Goal: Task Accomplishment & Management: Use online tool/utility

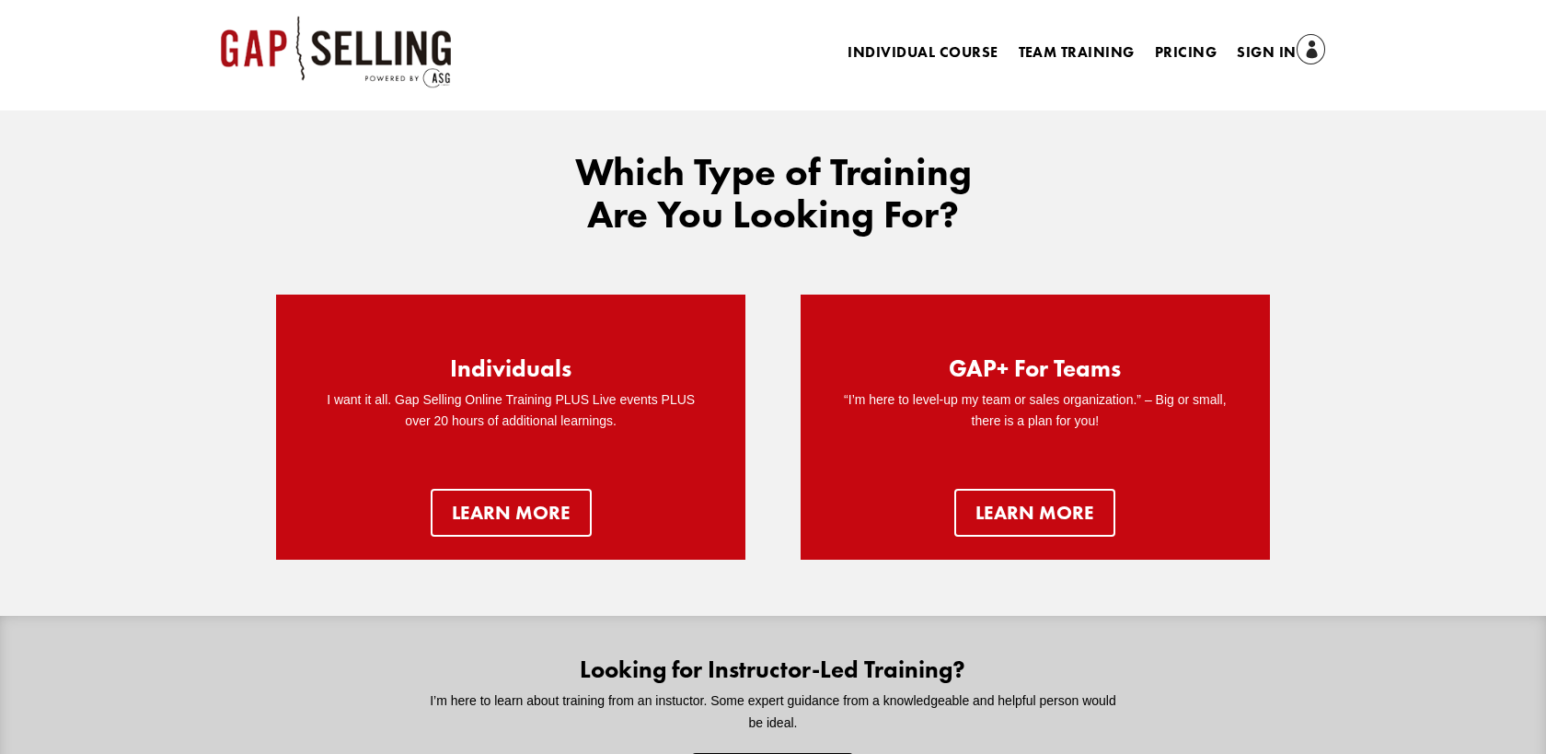
click at [1256, 54] on link "Sign In" at bounding box center [1281, 54] width 88 height 26
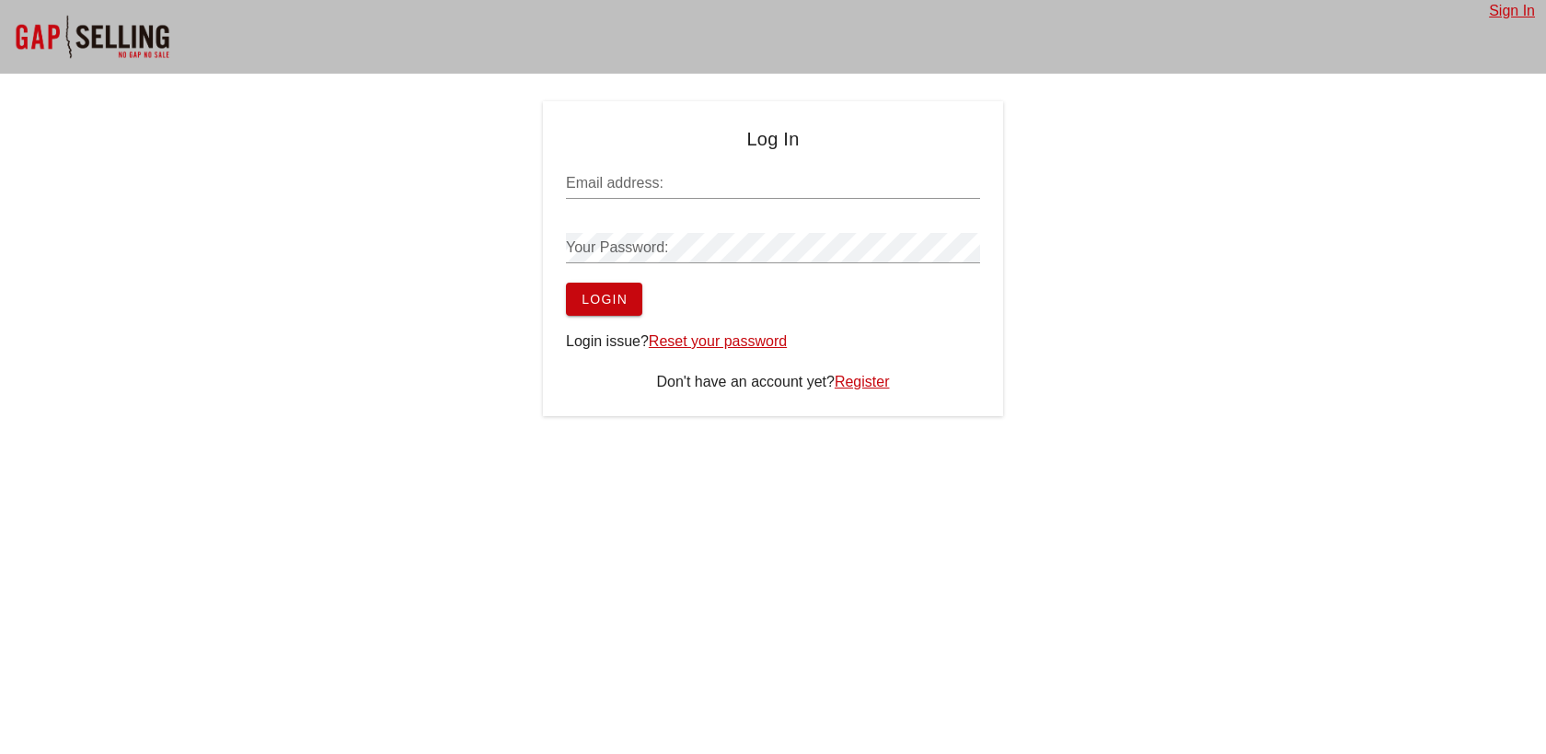
click at [614, 183] on input "Email address:" at bounding box center [773, 182] width 414 height 29
type input "keenan@asalesguy.com"
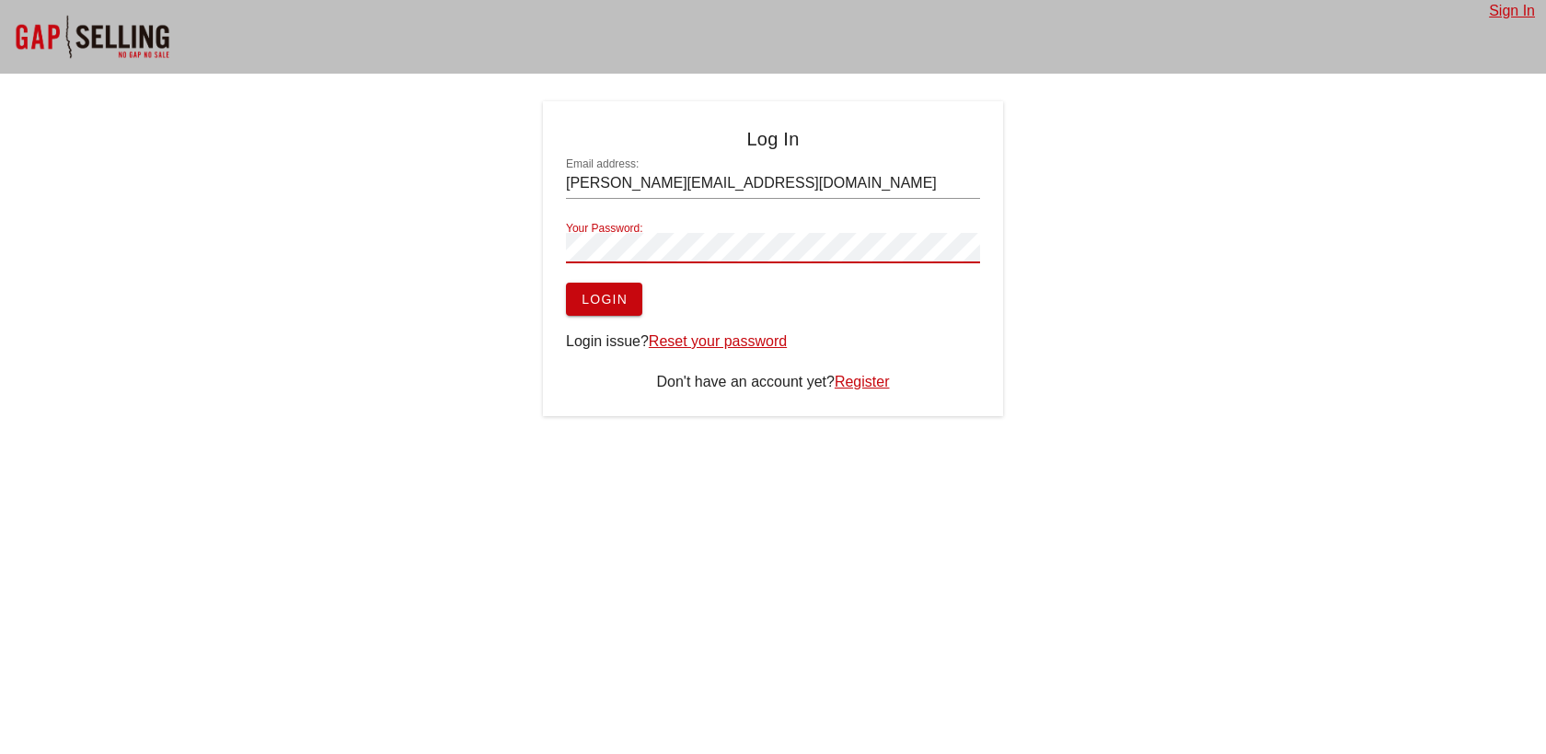
click at [607, 292] on span "Login" at bounding box center [604, 299] width 47 height 15
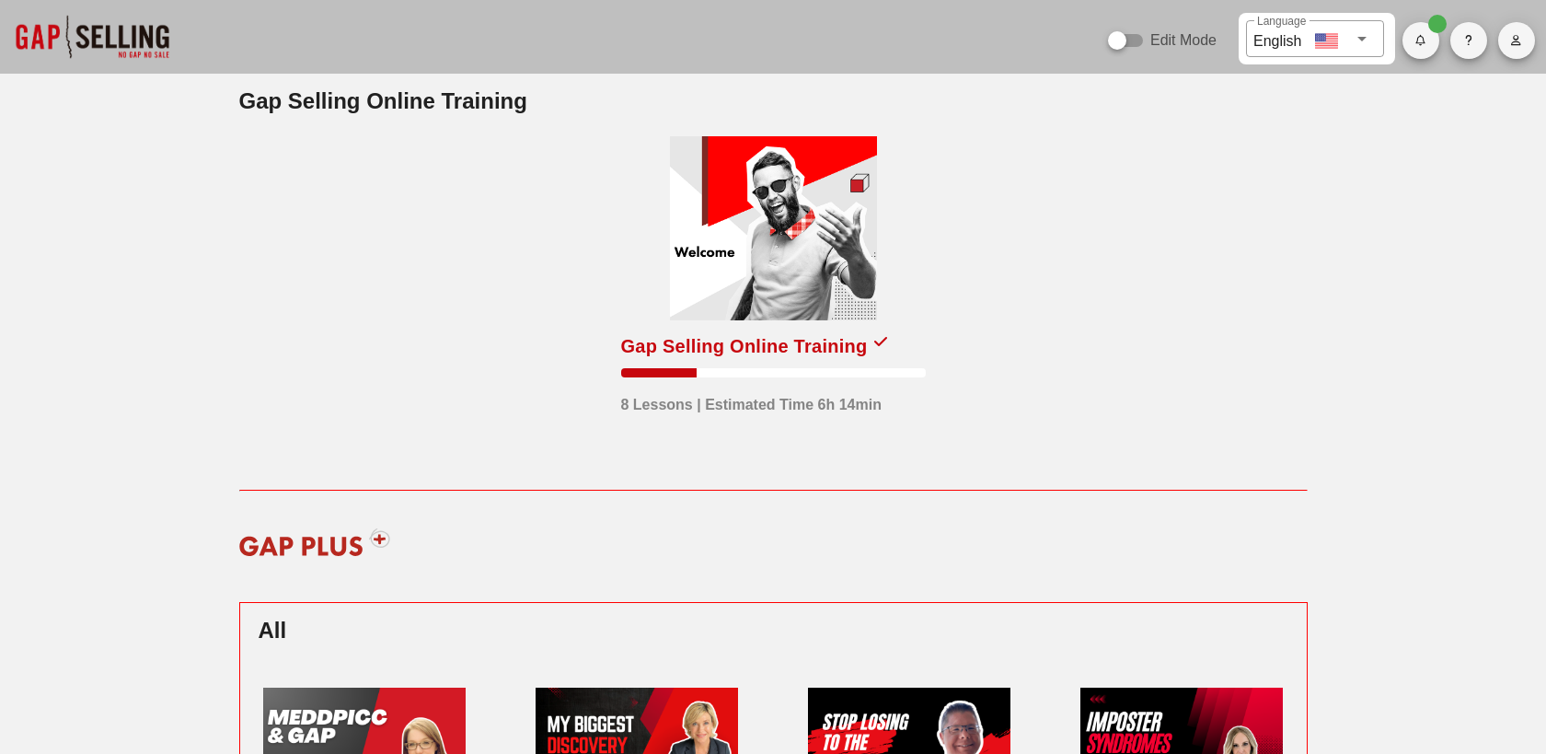
click at [771, 278] on div at bounding box center [773, 228] width 207 height 184
